Goal: Complete application form: Complete application form

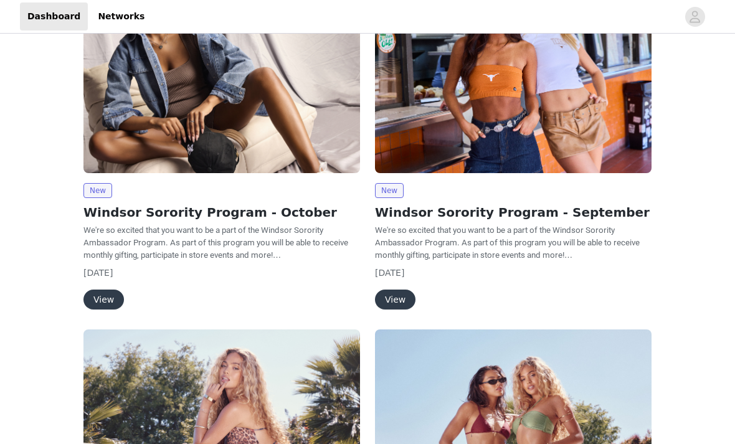
scroll to position [233, 0]
click at [108, 299] on button "View" at bounding box center [103, 300] width 40 height 20
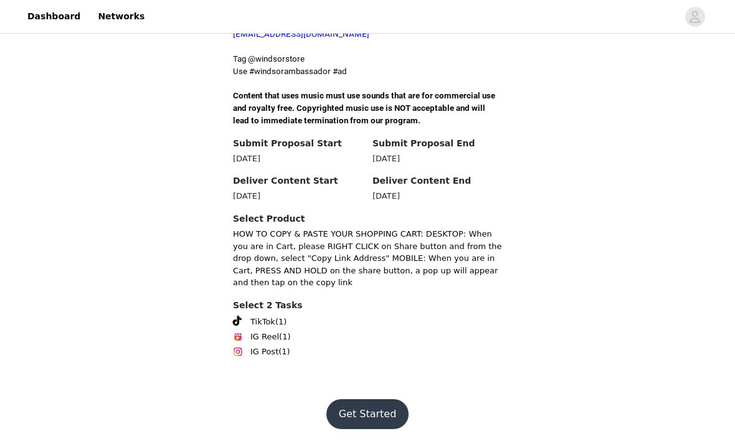
scroll to position [463, 0]
click at [386, 429] on button "Get Started" at bounding box center [367, 414] width 83 height 30
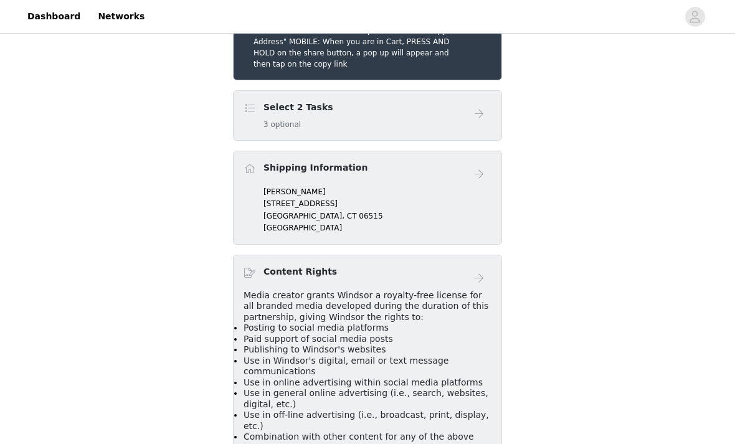
scroll to position [326, 0]
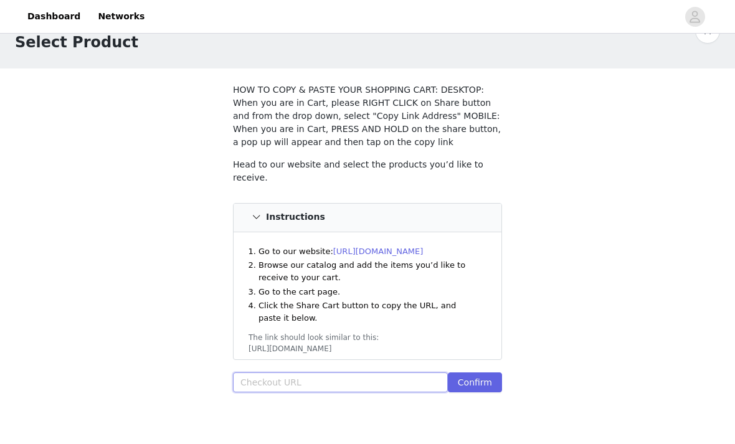
click at [354, 386] on input "text" at bounding box center [340, 382] width 215 height 20
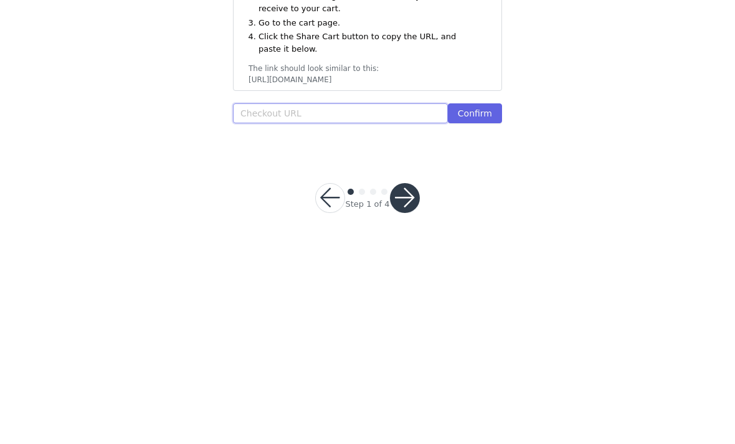
click at [281, 326] on input "text" at bounding box center [340, 336] width 215 height 20
paste input "https://www.windsorstore.com/cart/43492029235251:1,43279698591795:1,43279698100…"
type input "https://www.windsorstore.com/cart/43492029235251:1,43279698591795:1,43279698100…"
click at [488, 326] on button "Confirm" at bounding box center [475, 336] width 54 height 20
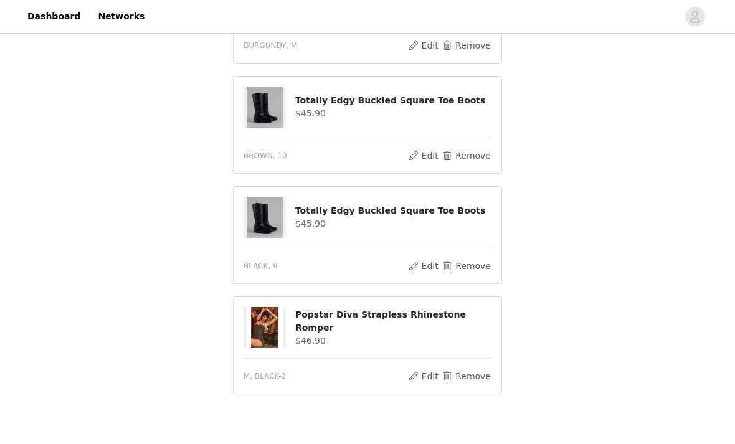
scroll to position [489, 0]
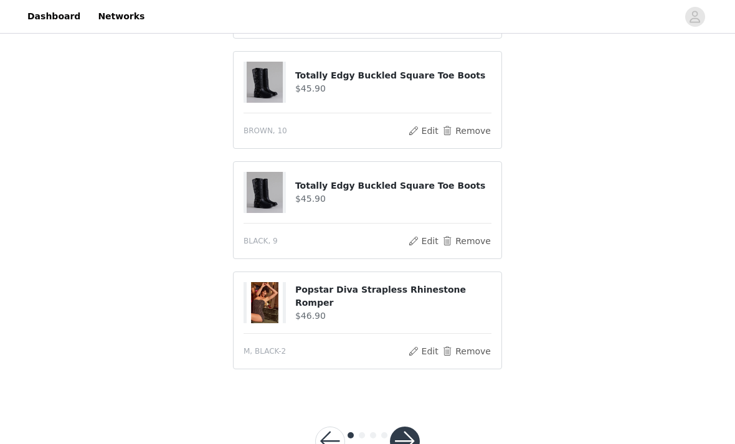
click at [404, 443] on button "button" at bounding box center [405, 442] width 30 height 30
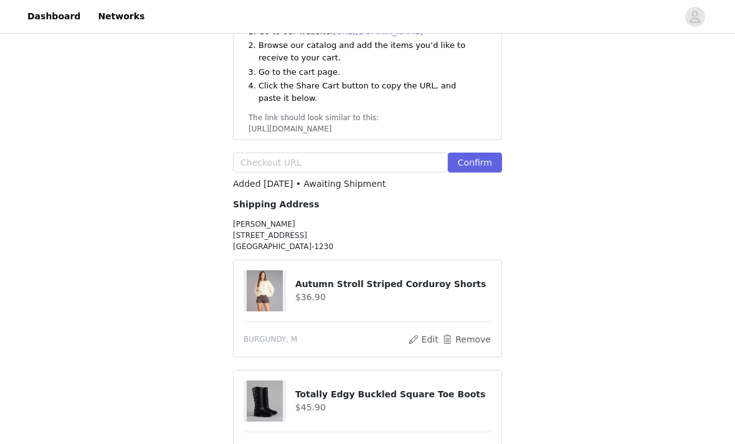
scroll to position [253, 0]
click at [483, 160] on button "Confirm" at bounding box center [475, 162] width 54 height 20
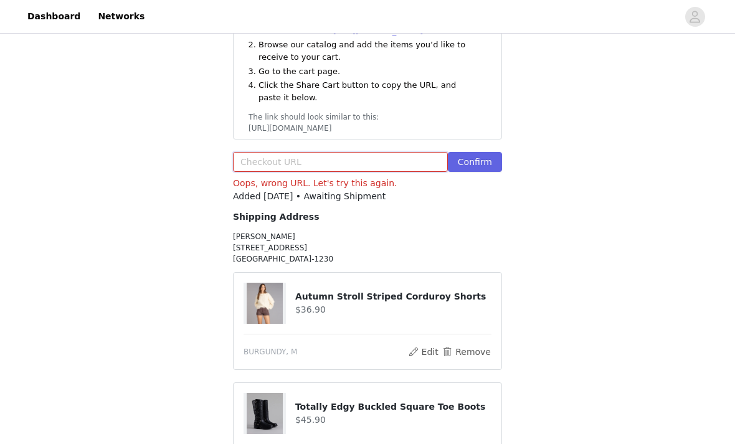
click at [348, 160] on input "text" at bounding box center [340, 162] width 215 height 20
click at [269, 164] on input "text" at bounding box center [340, 162] width 215 height 20
paste input "https://www.windsorstore.com/cart/43492029235251:1,43279698591795:1,43279698100…"
type input "https://www.windsorstore.com/cart/43492029235251:1,43279698591795:1,43279698100…"
click at [479, 152] on button "Confirm" at bounding box center [475, 162] width 54 height 20
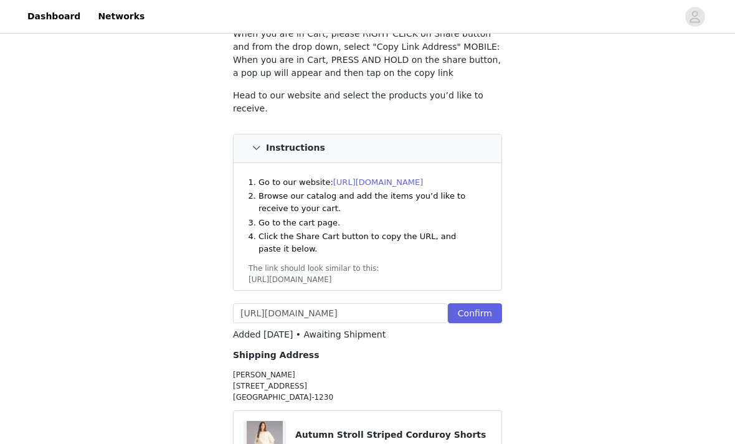
scroll to position [101, 0]
click at [480, 320] on button "Confirm" at bounding box center [475, 314] width 54 height 20
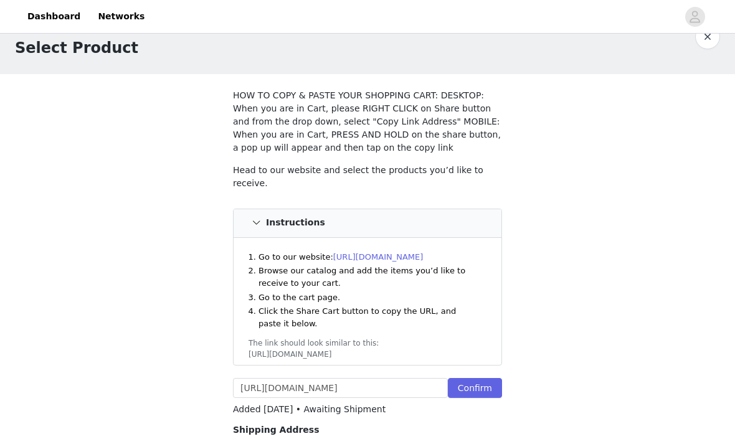
scroll to position [0, 0]
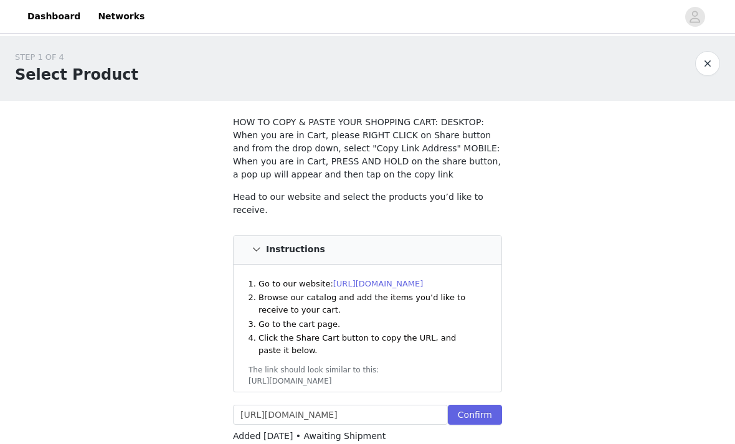
click at [708, 67] on button "button" at bounding box center [707, 63] width 25 height 25
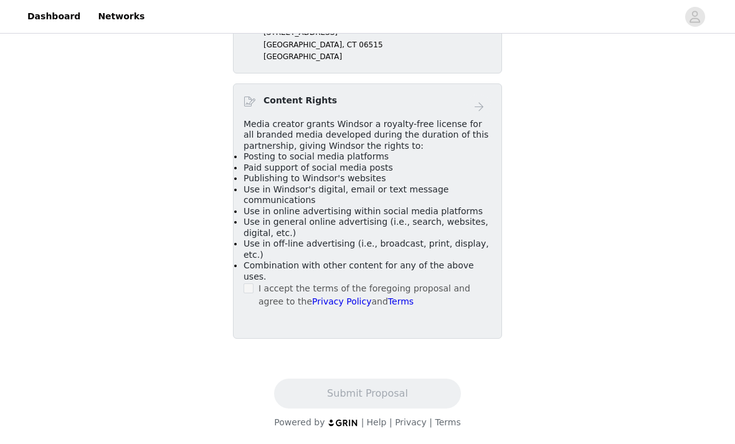
scroll to position [642, 0]
click at [487, 15] on link at bounding box center [479, 2] width 25 height 25
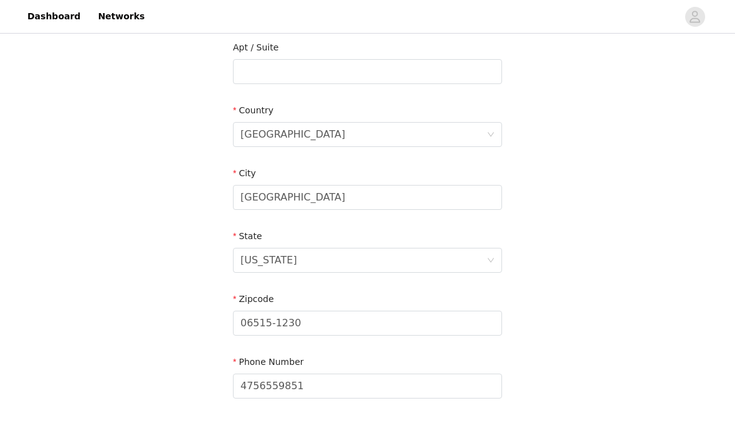
scroll to position [365, 0]
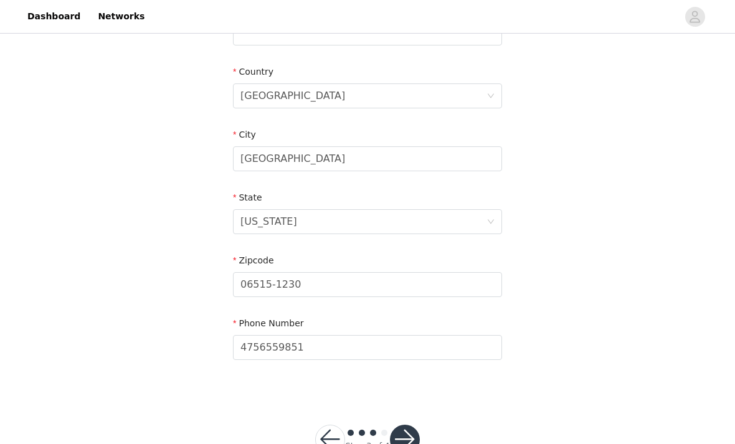
click at [397, 434] on button "button" at bounding box center [405, 440] width 30 height 30
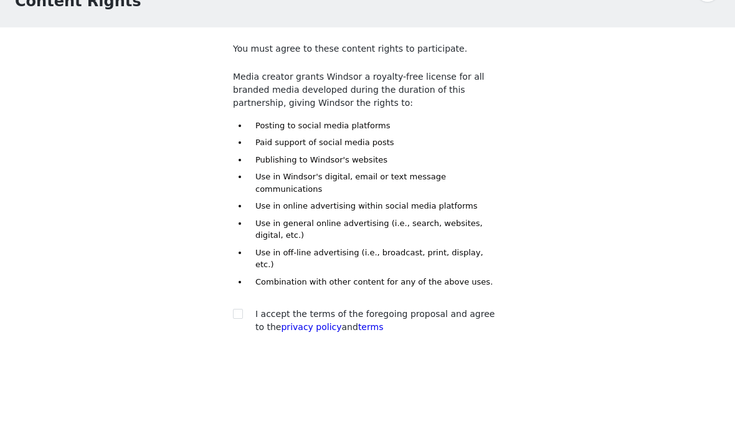
scroll to position [23, 0]
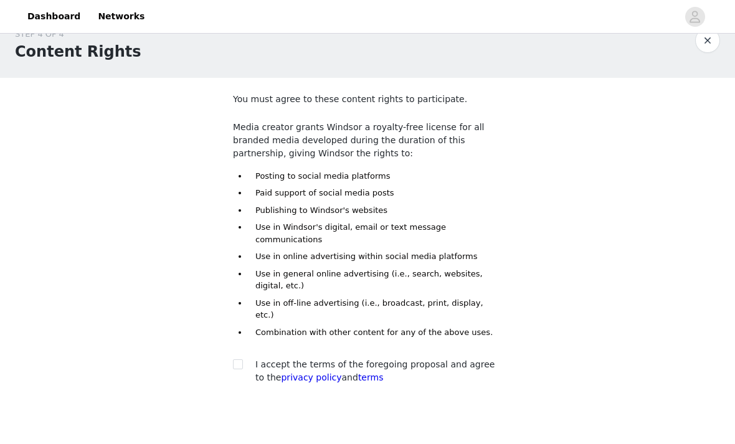
click at [242, 359] on span at bounding box center [238, 364] width 10 height 10
click at [242, 359] on input "checkbox" at bounding box center [237, 363] width 9 height 9
checkbox input "true"
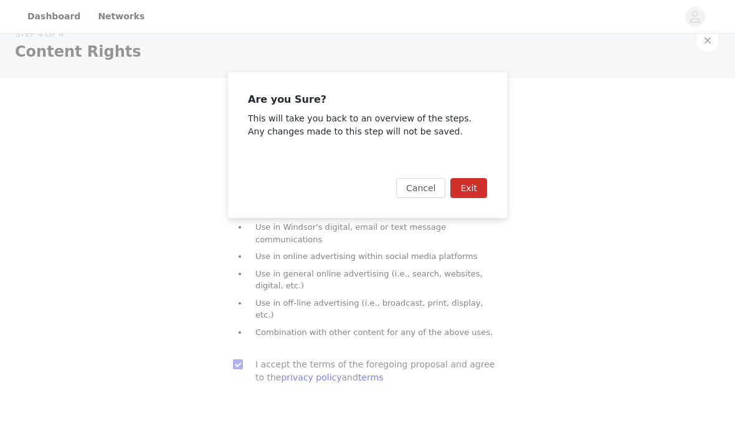
click at [472, 186] on button "Exit" at bounding box center [468, 188] width 37 height 20
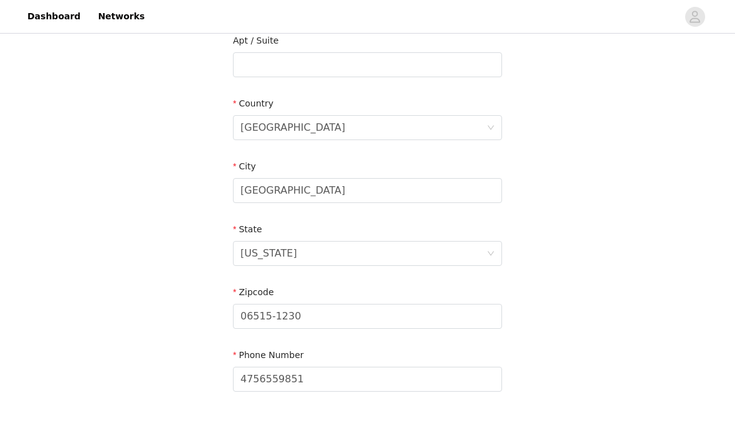
scroll to position [365, 0]
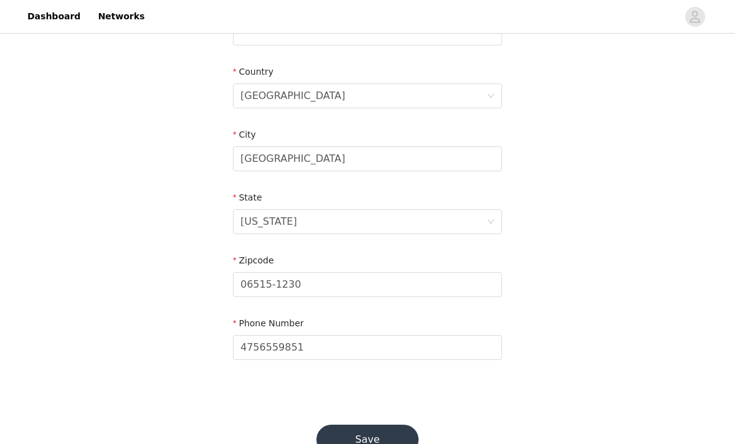
click at [386, 440] on button "Save" at bounding box center [367, 440] width 102 height 30
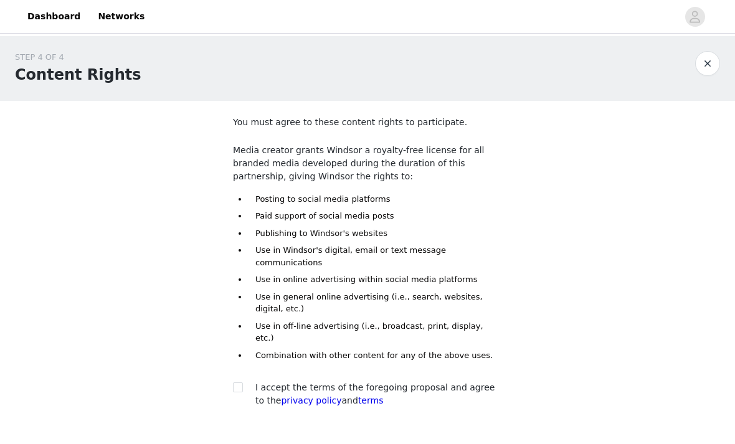
click at [704, 65] on button "button" at bounding box center [707, 63] width 25 height 25
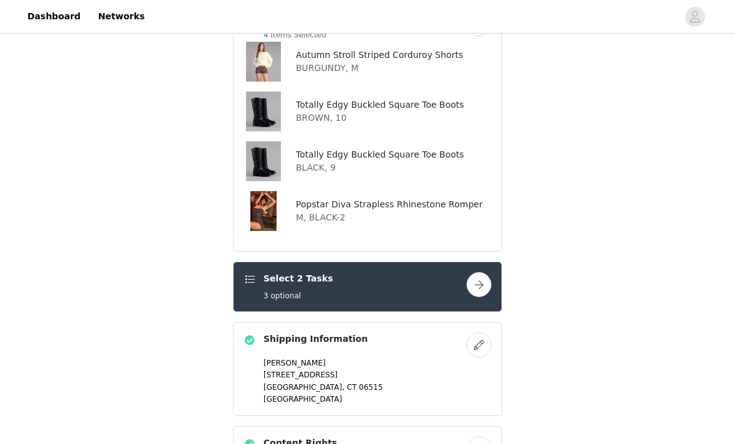
scroll to position [331, 0]
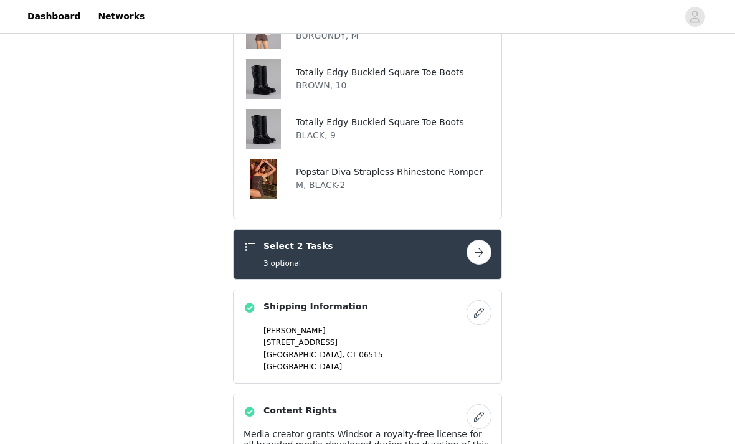
click at [455, 270] on div "Select 2 Tasks 3 optional" at bounding box center [355, 254] width 223 height 29
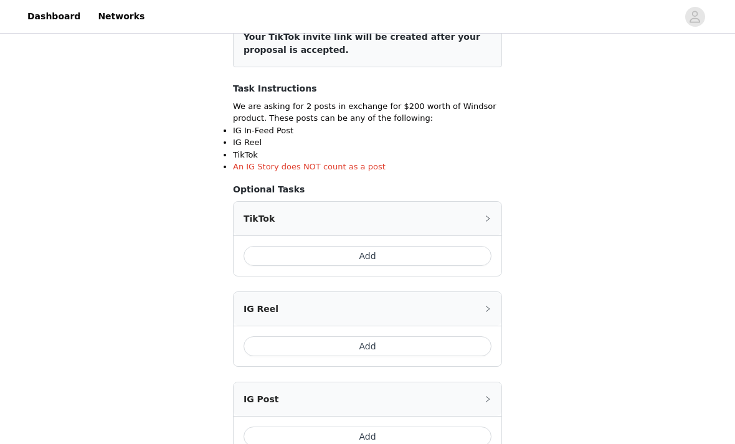
scroll to position [176, 0]
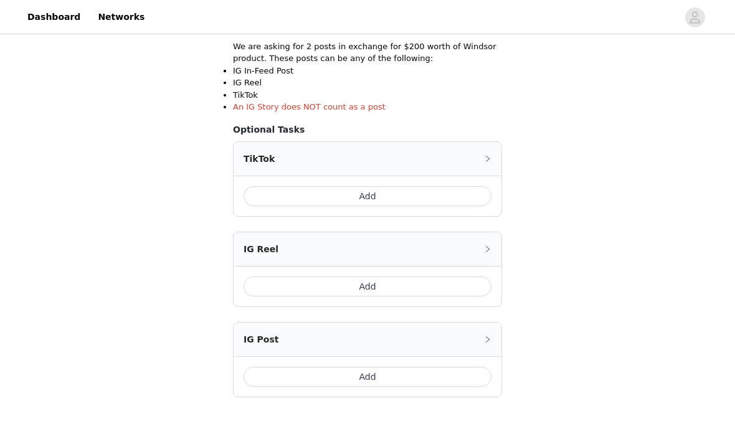
click at [464, 339] on div "IG Post" at bounding box center [368, 339] width 268 height 34
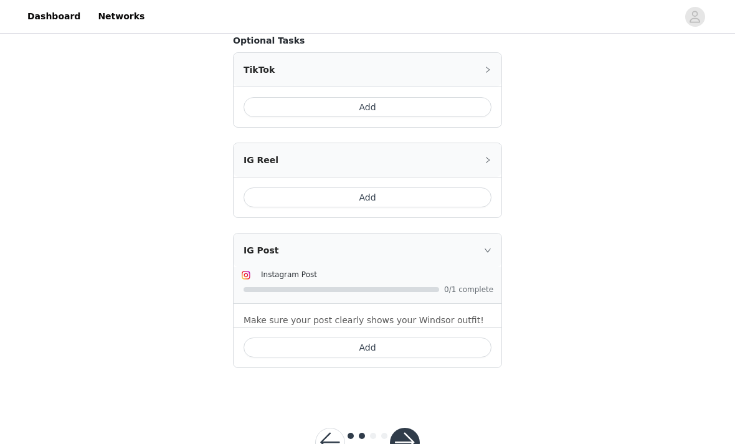
scroll to position [287, 0]
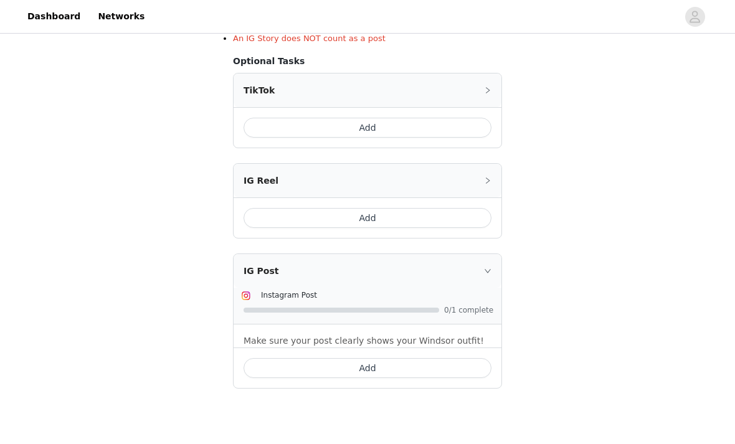
click at [440, 358] on button "Add" at bounding box center [368, 368] width 248 height 20
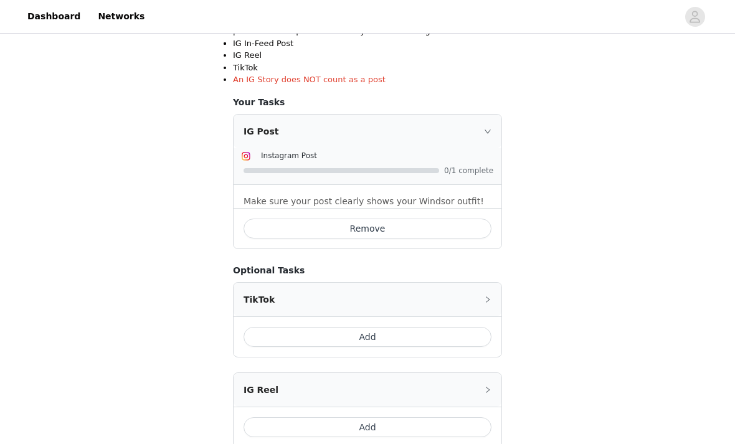
scroll to position [263, 0]
click at [437, 333] on button "Add" at bounding box center [368, 337] width 248 height 20
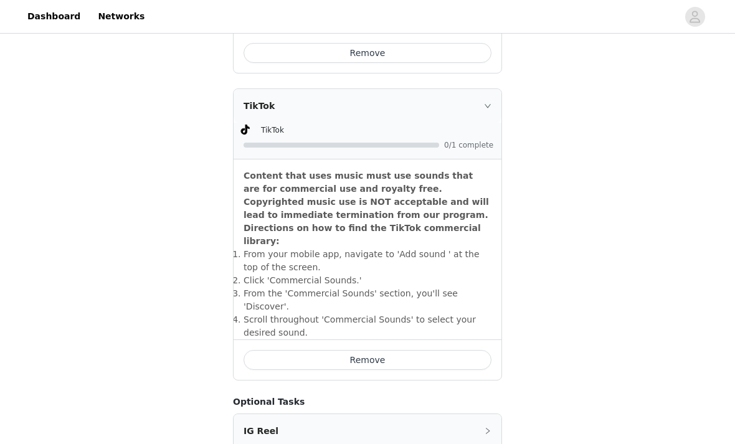
scroll to position [490, 0]
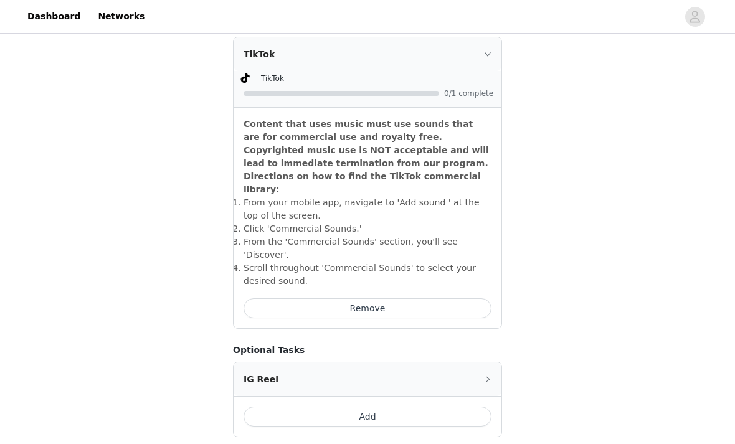
click at [538, 214] on div "STEP 2 OF 4 Select 2 Tasks Include the following in your post Hashtag in the ca…" at bounding box center [367, 7] width 735 height 922
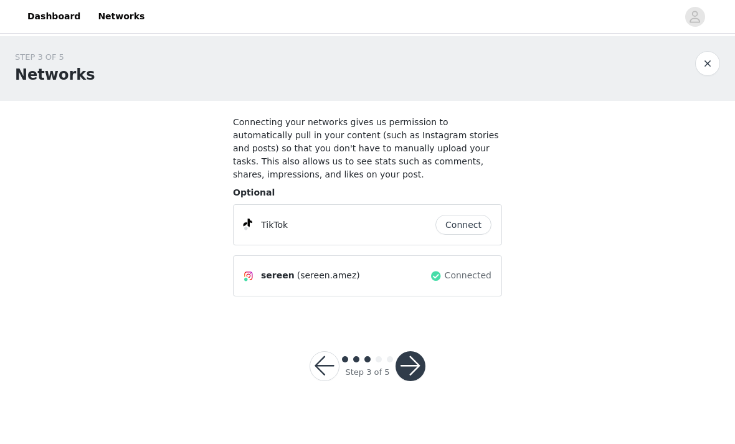
click at [404, 372] on button "button" at bounding box center [411, 366] width 30 height 30
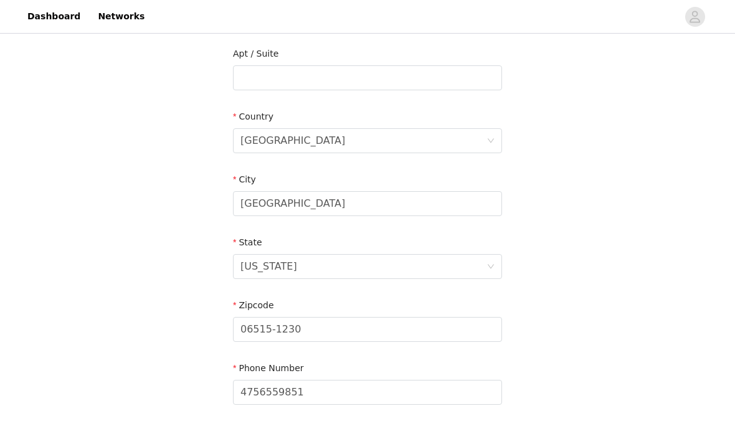
scroll to position [365, 0]
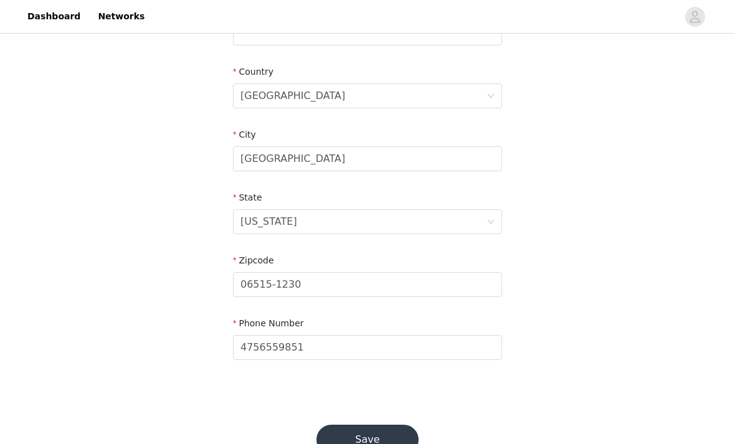
click at [392, 442] on button "Save" at bounding box center [367, 440] width 102 height 30
click at [377, 443] on button "Save" at bounding box center [367, 440] width 102 height 30
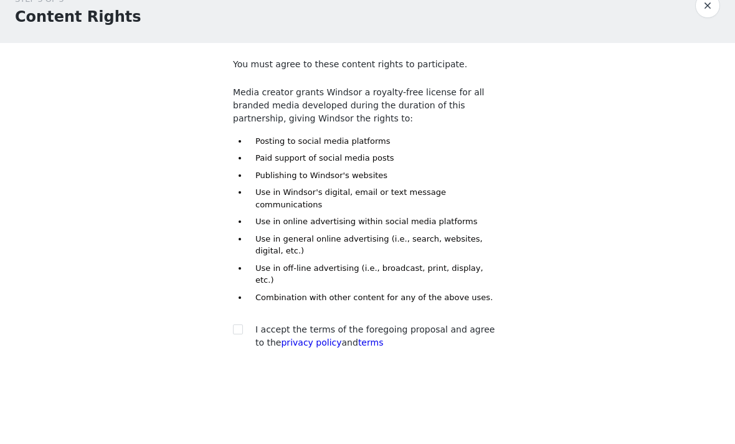
scroll to position [23, 0]
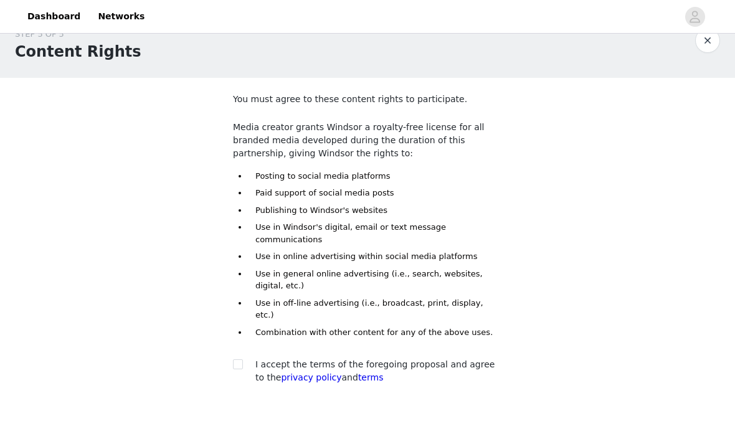
click at [249, 358] on div at bounding box center [241, 364] width 17 height 13
click at [237, 358] on div "I accept the terms of the foregoing proposal and agree to the privacy policy an…" at bounding box center [367, 371] width 269 height 26
click at [240, 359] on input "checkbox" at bounding box center [237, 363] width 9 height 9
checkbox input "true"
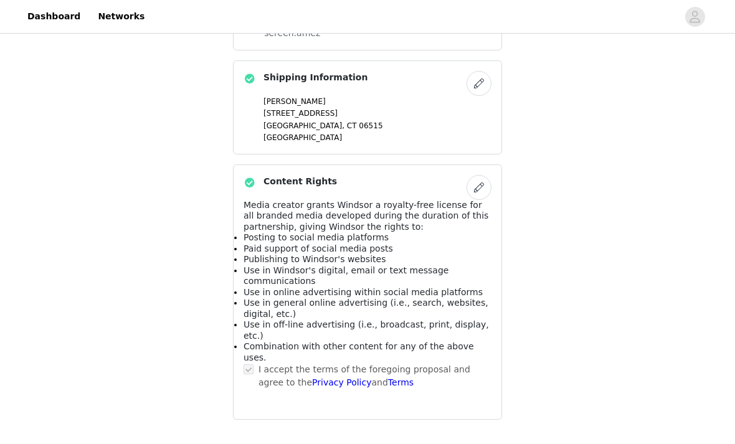
scroll to position [784, 0]
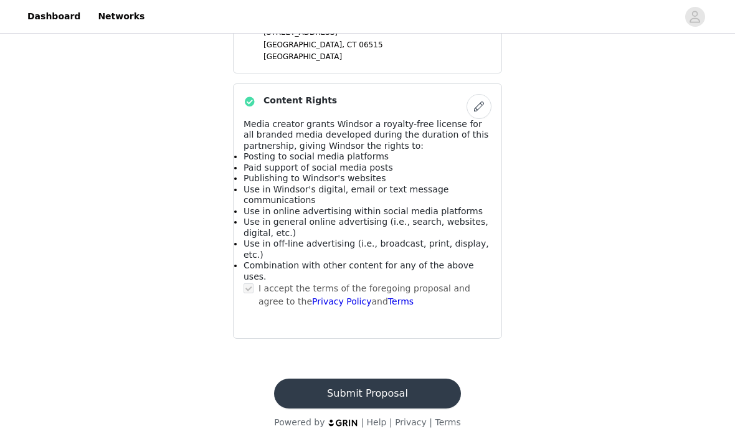
click at [406, 409] on button "Submit Proposal" at bounding box center [367, 394] width 186 height 30
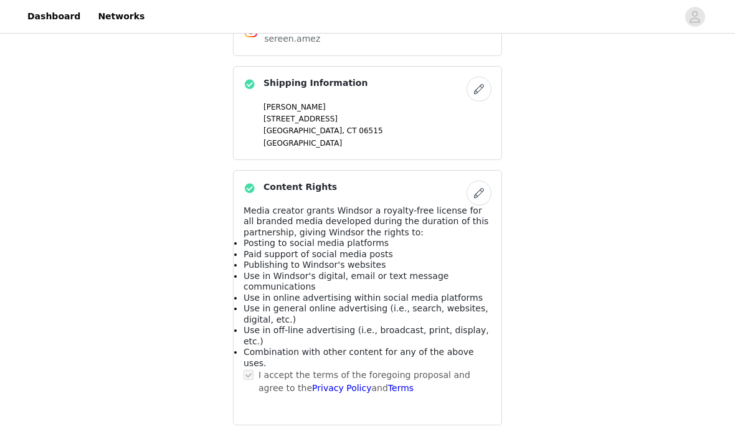
scroll to position [0, 0]
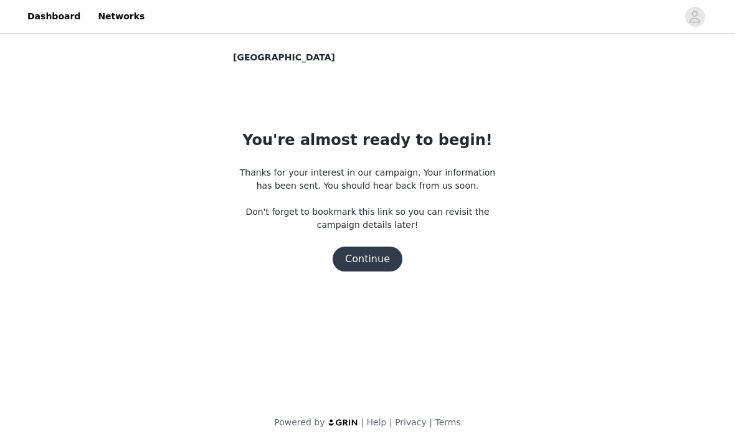
click at [378, 254] on button "Continue" at bounding box center [368, 259] width 70 height 25
